Goal: Task Accomplishment & Management: Manage account settings

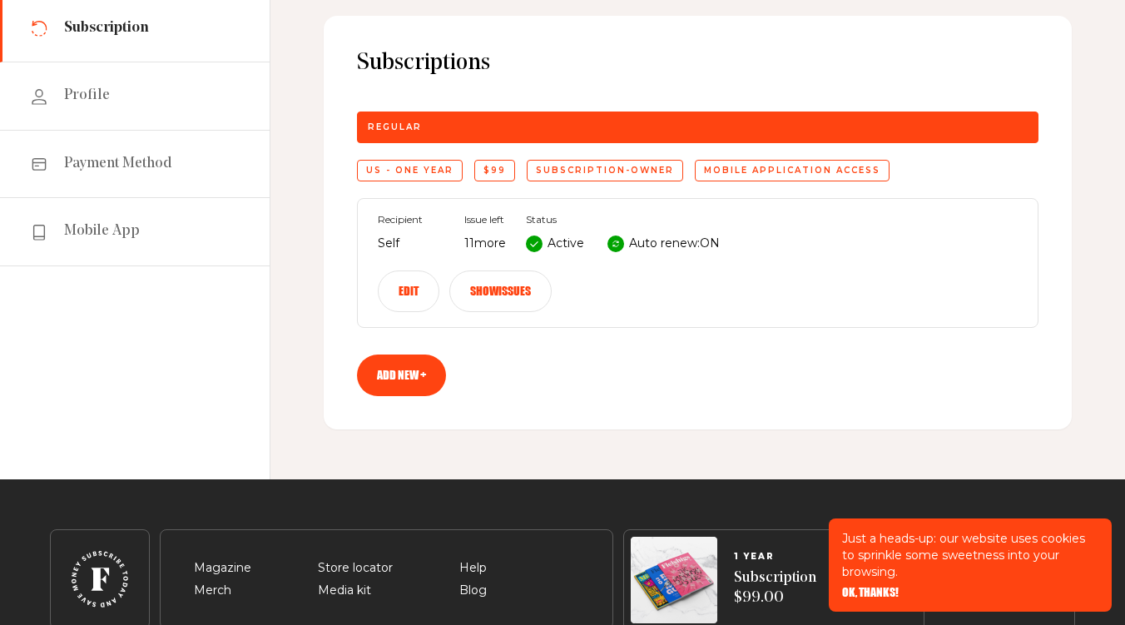
scroll to position [164, 0]
click at [400, 288] on button "Edit" at bounding box center [409, 291] width 62 height 42
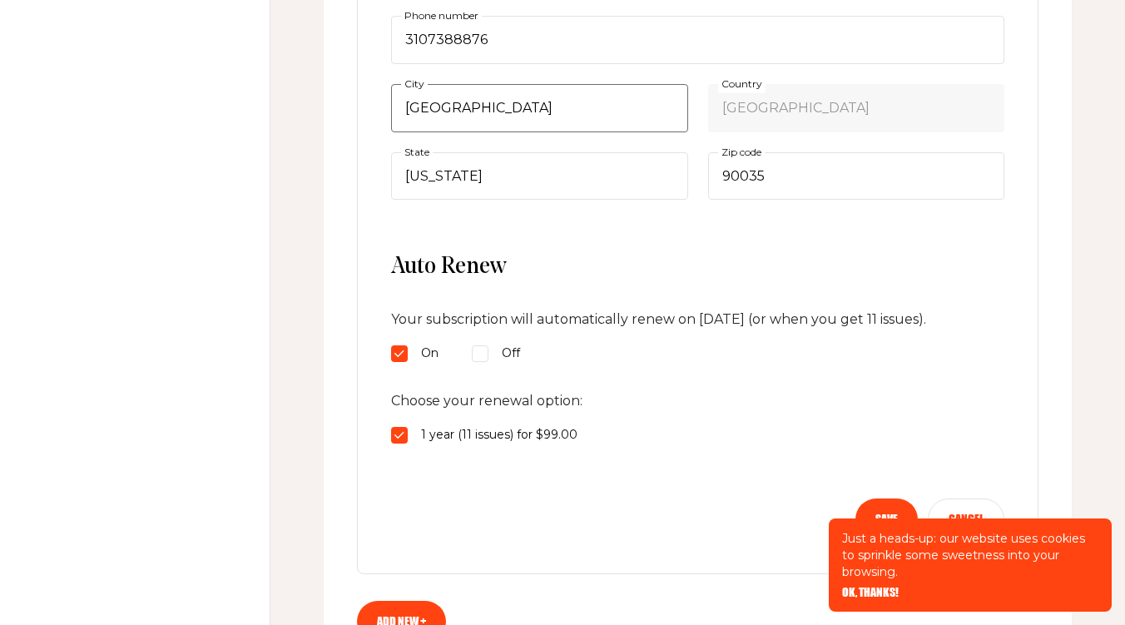
scroll to position [637, 0]
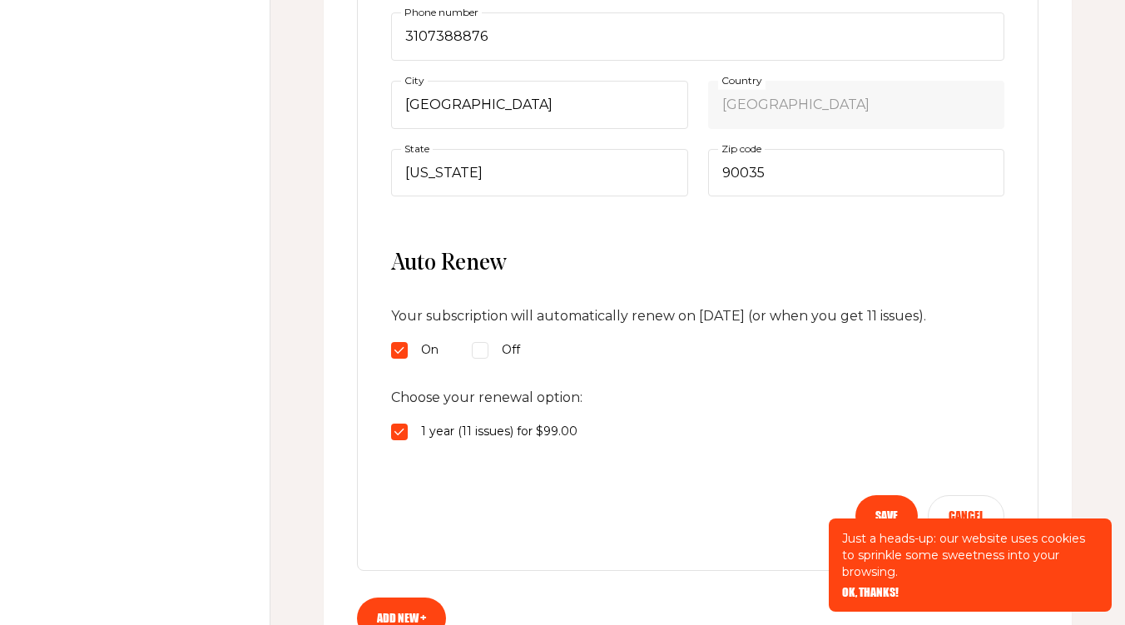
click at [481, 346] on input "Off" at bounding box center [480, 350] width 17 height 17
radio input "true"
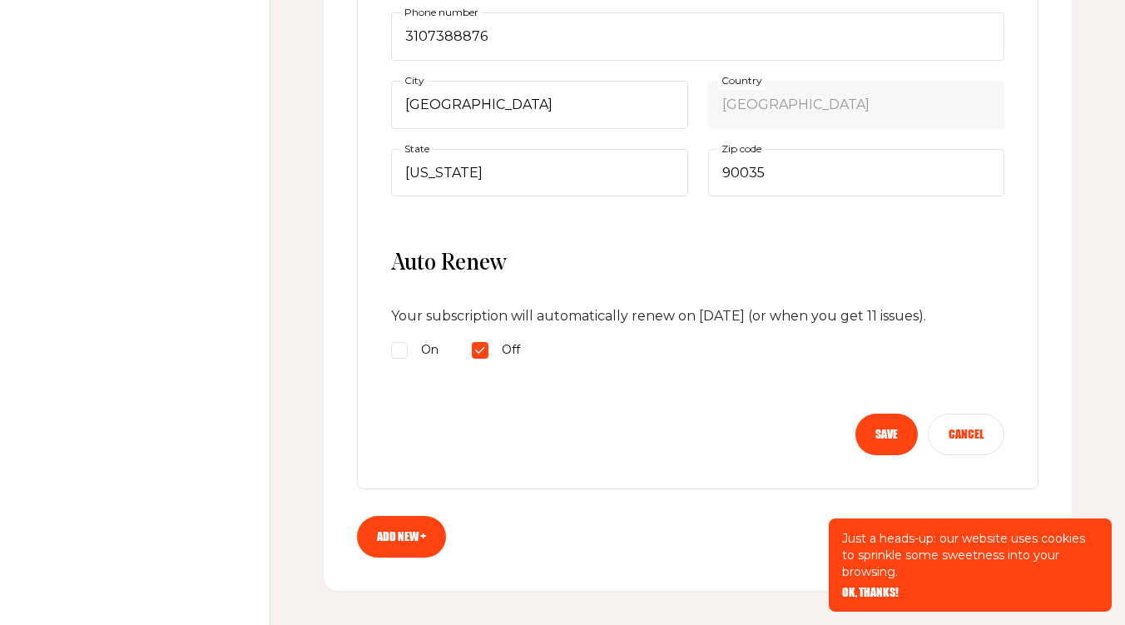
click at [887, 429] on button "Save" at bounding box center [886, 435] width 62 height 42
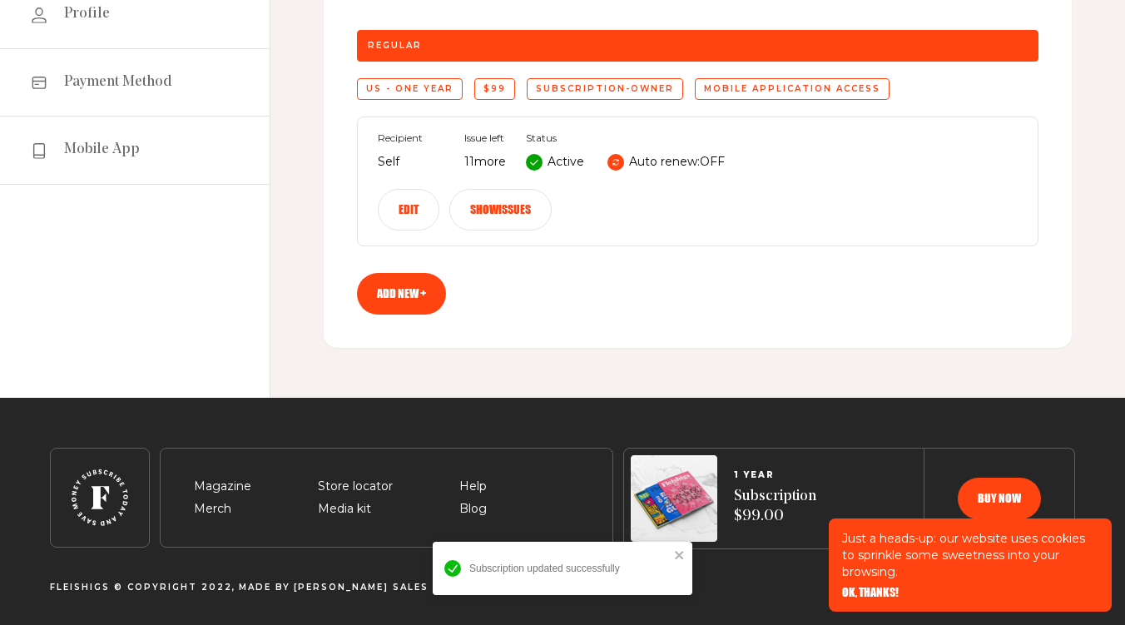
click at [509, 213] on button "Show issues" at bounding box center [500, 210] width 102 height 42
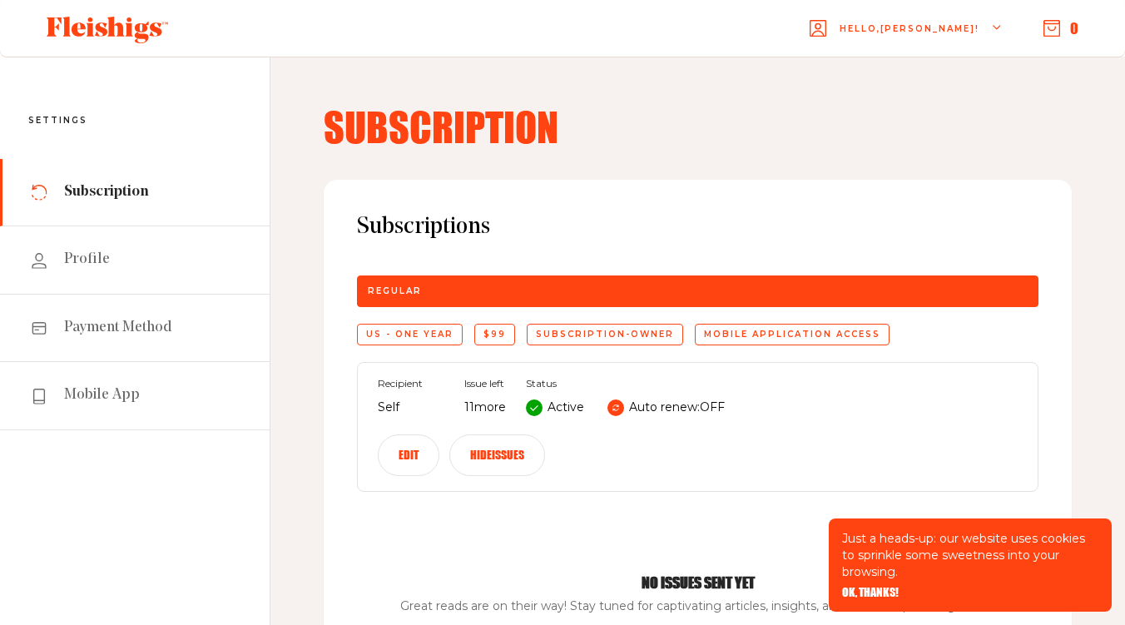
scroll to position [0, 0]
click at [106, 328] on span "Payment Method" at bounding box center [118, 328] width 108 height 20
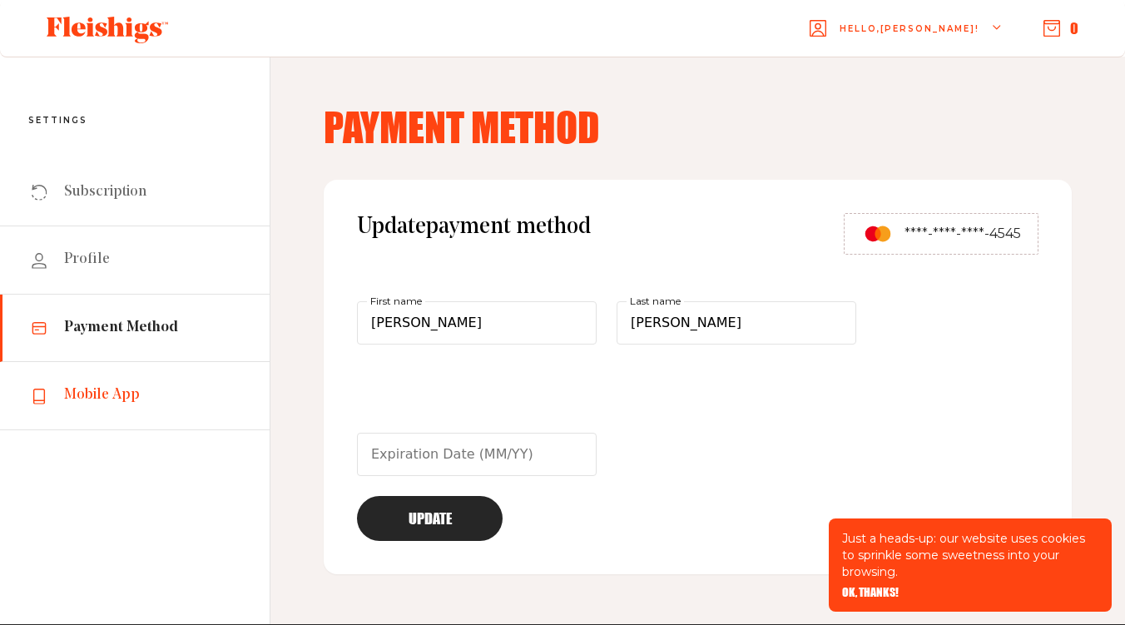
click at [89, 394] on span "Mobile App" at bounding box center [102, 395] width 76 height 20
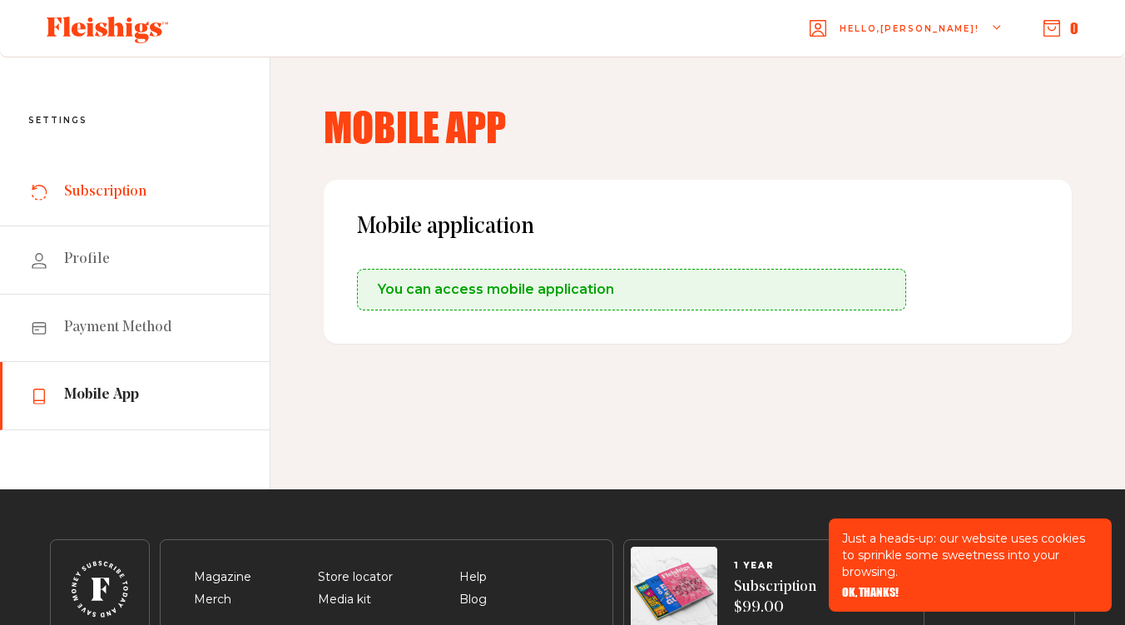
click at [122, 191] on span "Subscription" at bounding box center [105, 192] width 82 height 20
